Goal: Task Accomplishment & Management: Manage account settings

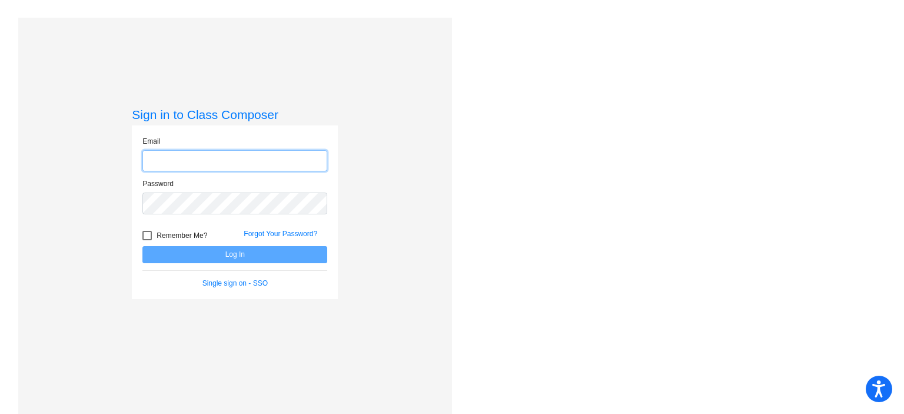
type input "[EMAIL_ADDRESS][DOMAIN_NAME]"
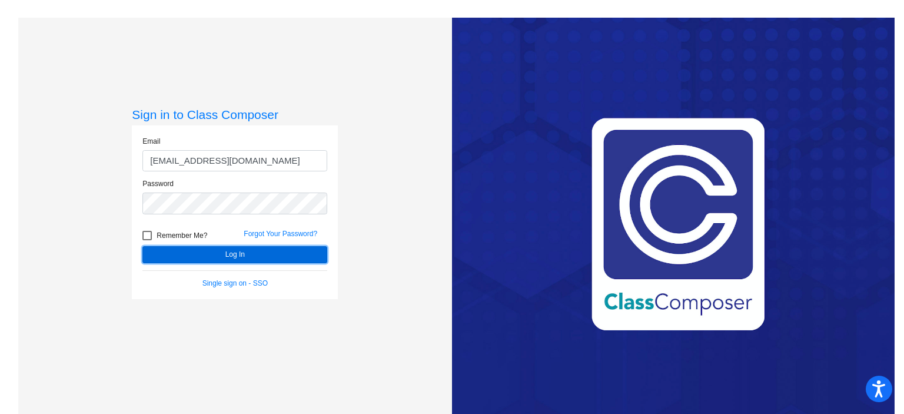
click at [319, 254] on button "Log In" at bounding box center [234, 254] width 185 height 17
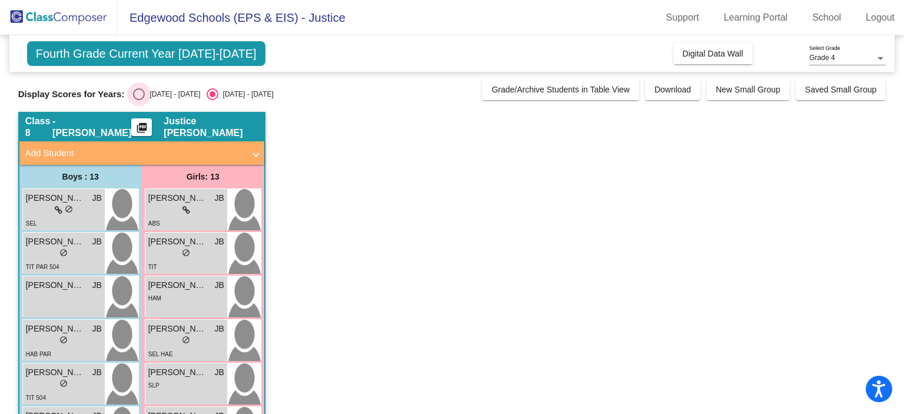
click at [151, 89] on div "[DATE] - [DATE]" at bounding box center [172, 94] width 55 height 11
click at [139, 100] on input "[DATE] - [DATE]" at bounding box center [138, 100] width 1 height 1
radio input "true"
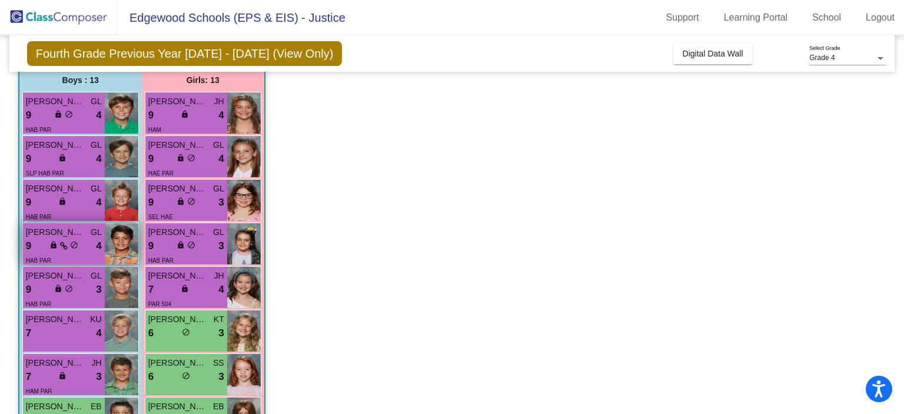
scroll to position [119, 0]
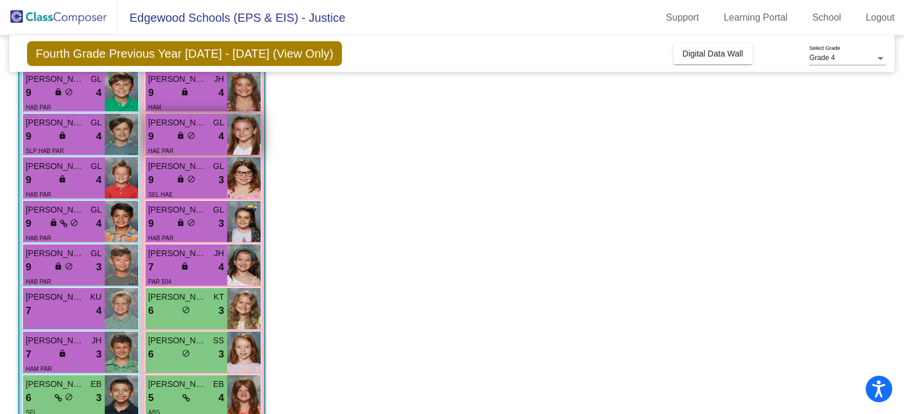
click at [211, 148] on div "HAE PAR" at bounding box center [186, 150] width 76 height 12
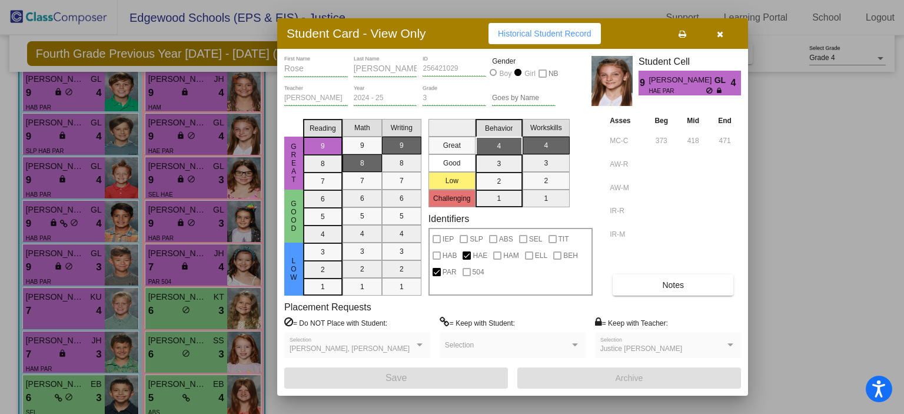
click at [643, 291] on button "Notes" at bounding box center [672, 284] width 121 height 21
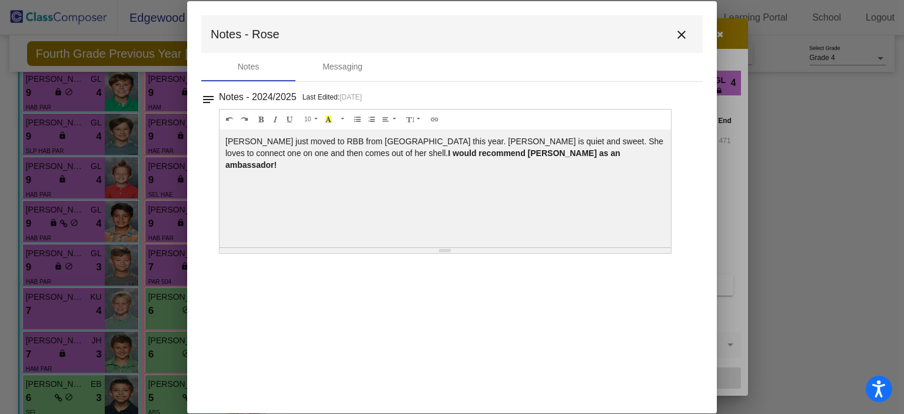
click at [678, 36] on mat-icon "close" at bounding box center [681, 35] width 14 height 14
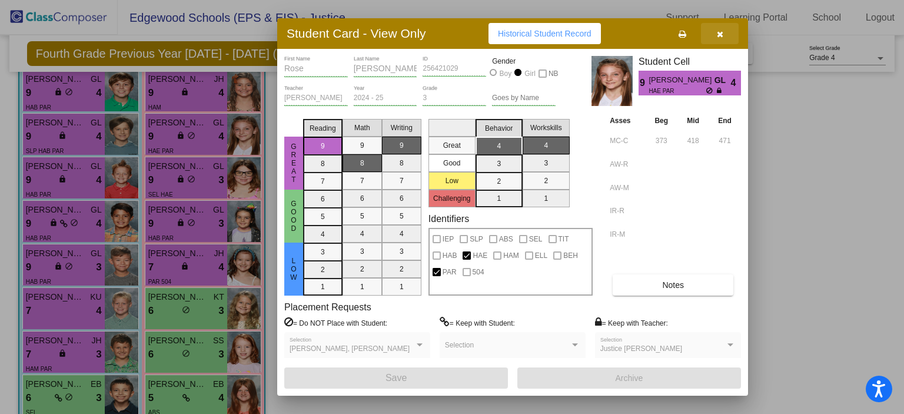
click at [717, 39] on button "button" at bounding box center [720, 33] width 38 height 21
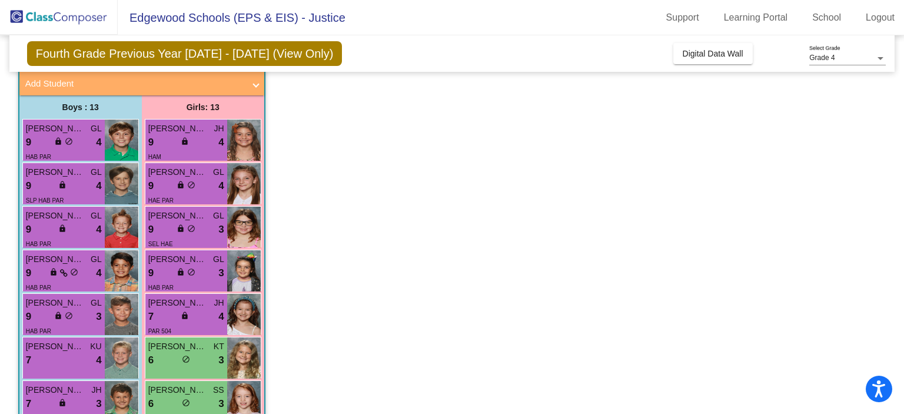
scroll to position [75, 0]
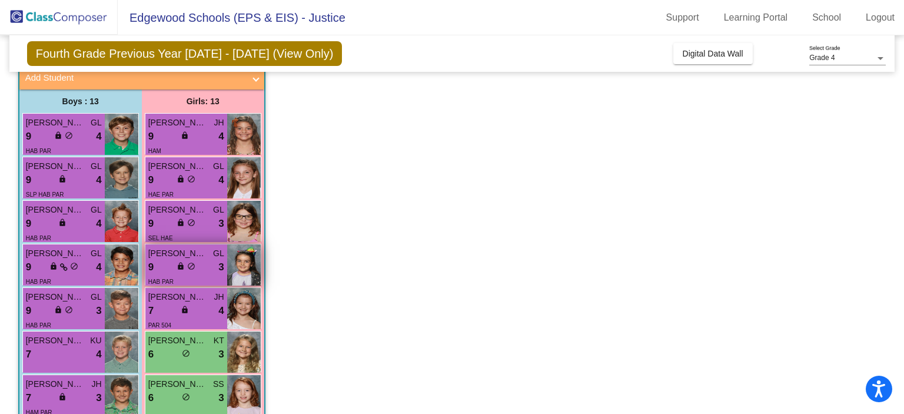
click at [191, 263] on span "do_not_disturb_alt" at bounding box center [191, 266] width 8 height 8
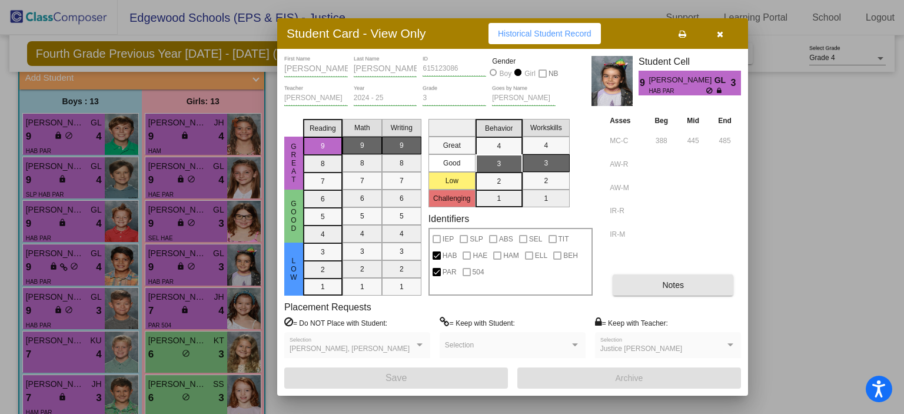
click at [660, 294] on button "Notes" at bounding box center [672, 284] width 121 height 21
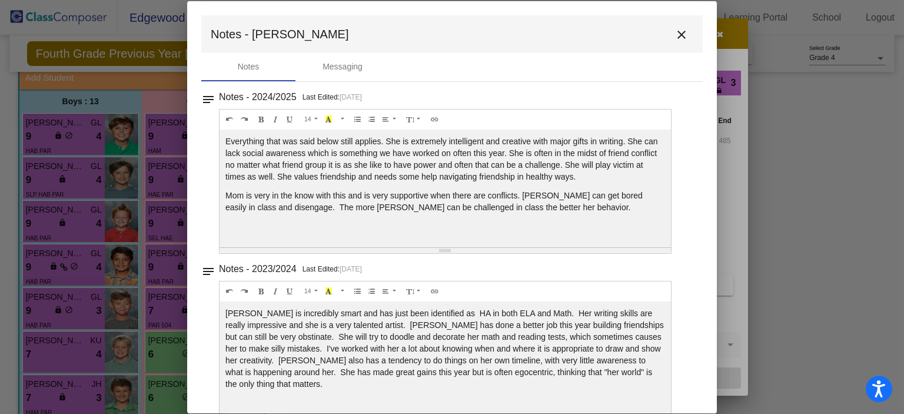
click at [674, 32] on mat-icon "close" at bounding box center [681, 35] width 14 height 14
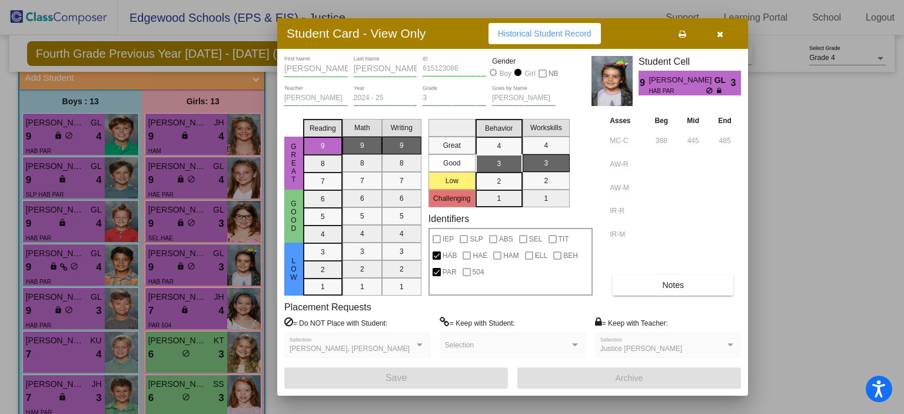
click at [723, 36] on button "button" at bounding box center [720, 33] width 38 height 21
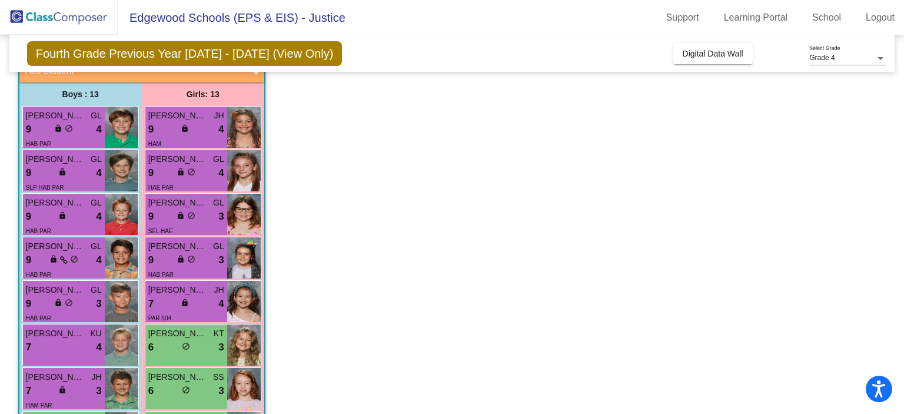
scroll to position [0, 0]
